Goal: Use online tool/utility: Utilize a website feature to perform a specific function

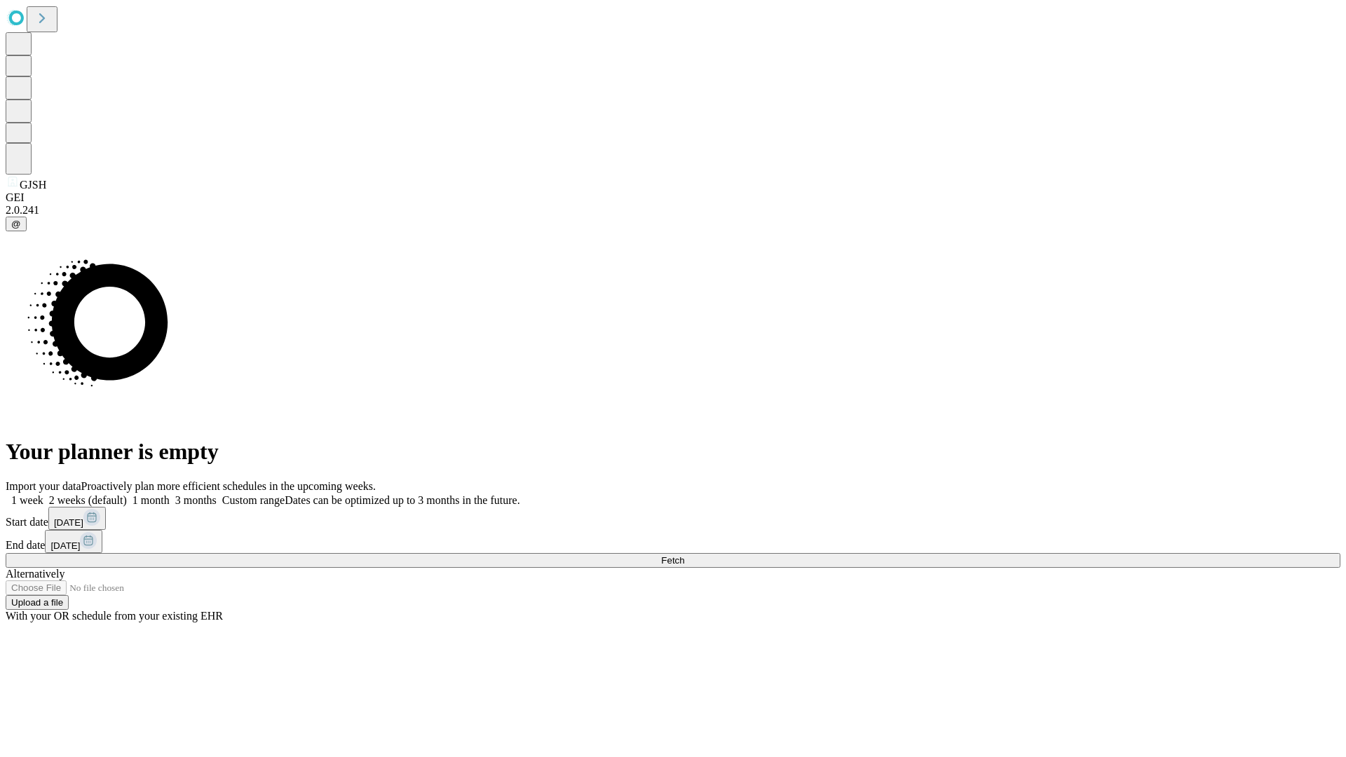
click at [684, 555] on span "Fetch" at bounding box center [672, 560] width 23 height 11
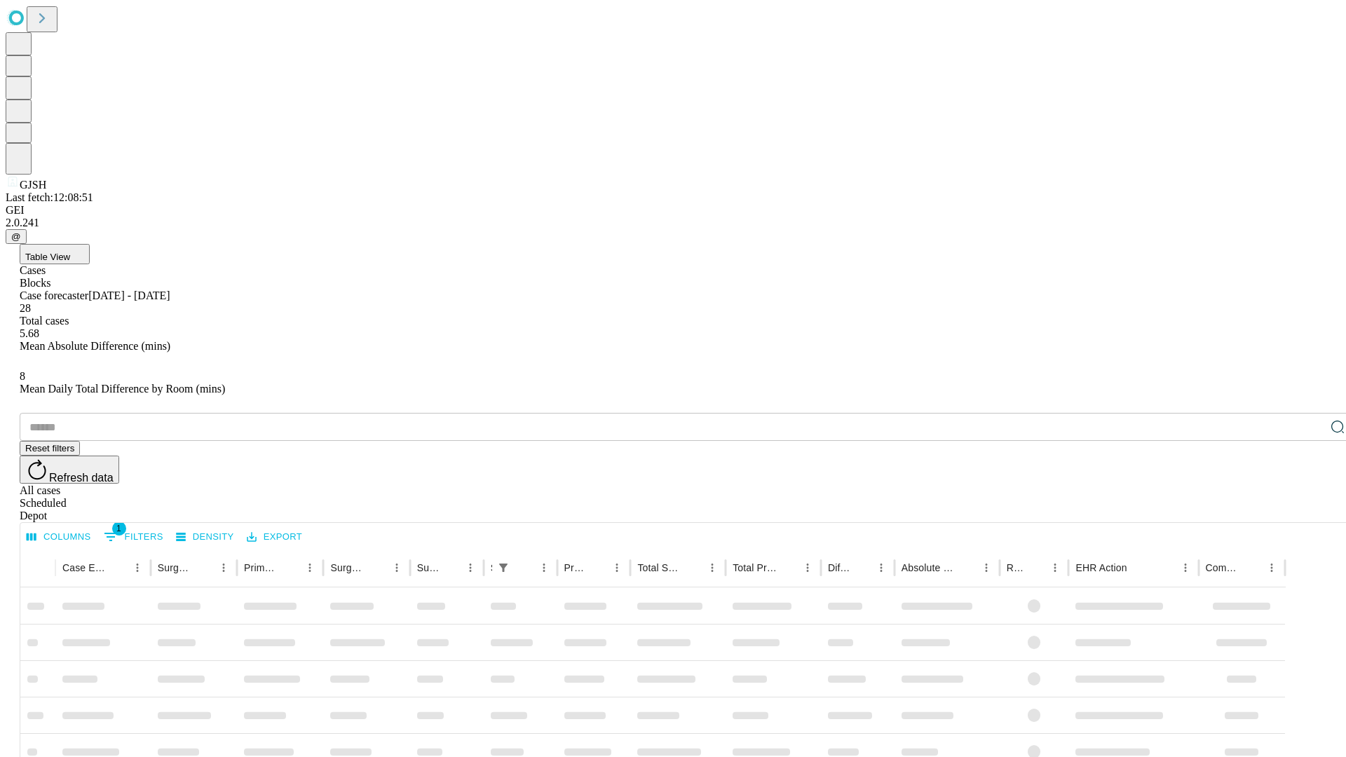
click at [70, 252] on span "Table View" at bounding box center [47, 257] width 45 height 11
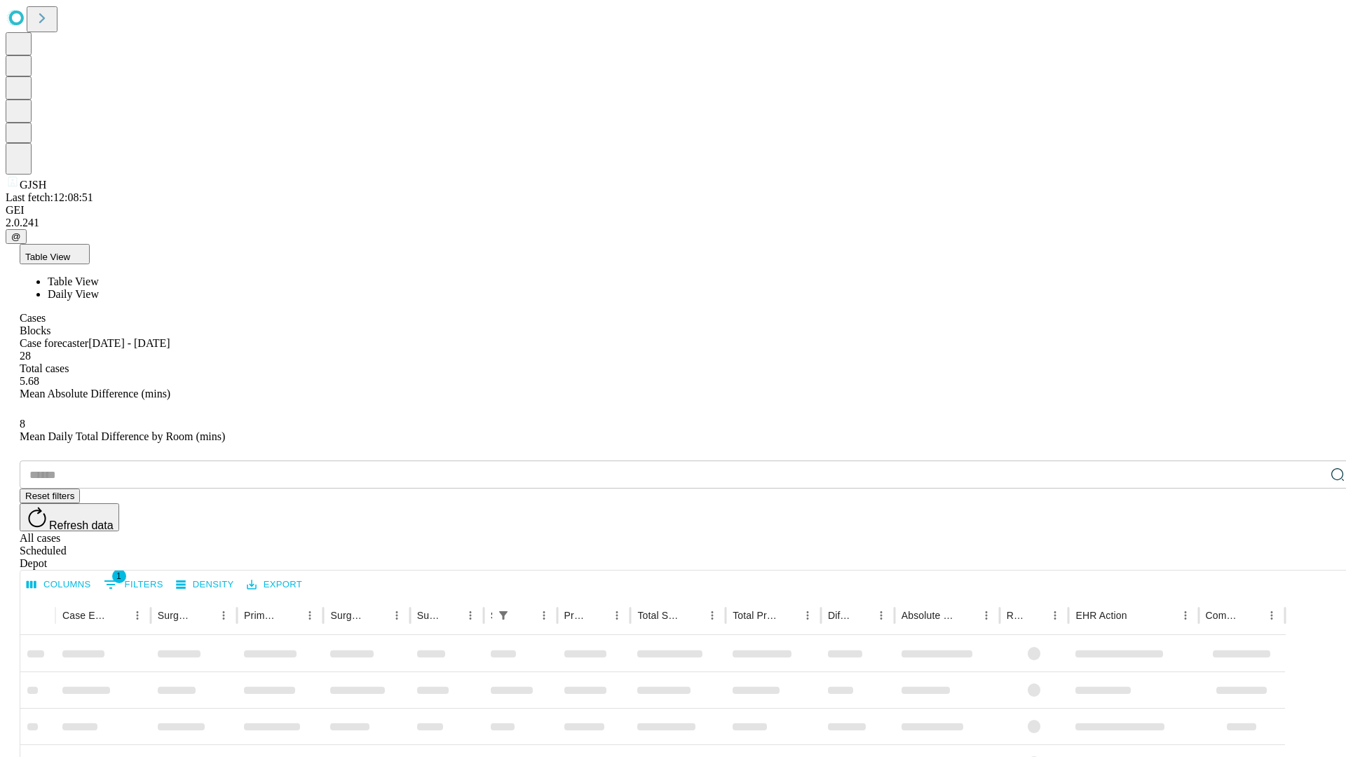
click at [99, 288] on span "Daily View" at bounding box center [73, 294] width 51 height 12
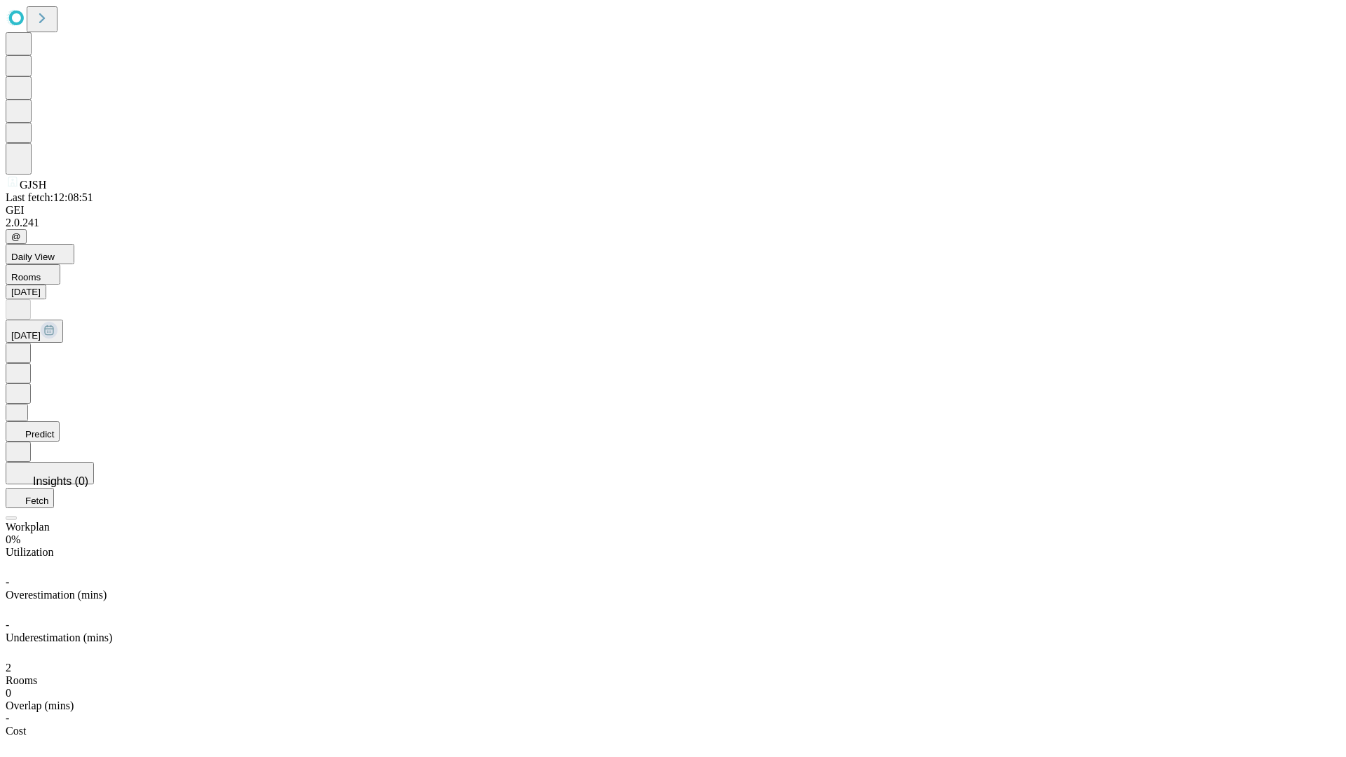
click at [60, 421] on button "Predict" at bounding box center [33, 431] width 54 height 20
